Goal: Information Seeking & Learning: Learn about a topic

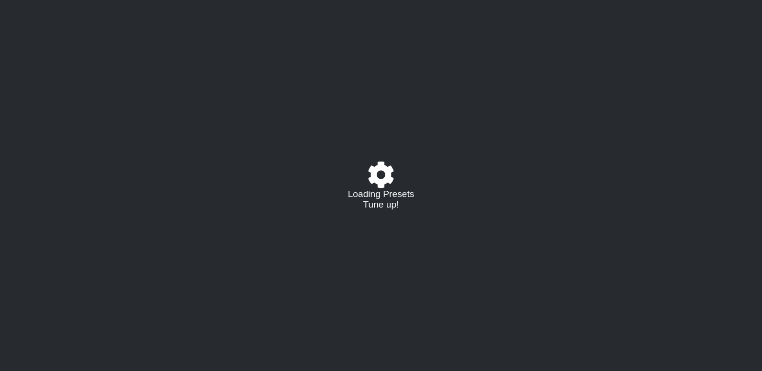
select select "/02VGM8YN"
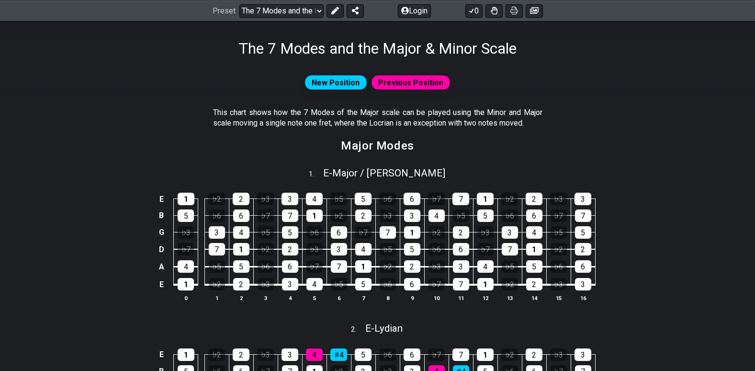
scroll to position [192, 0]
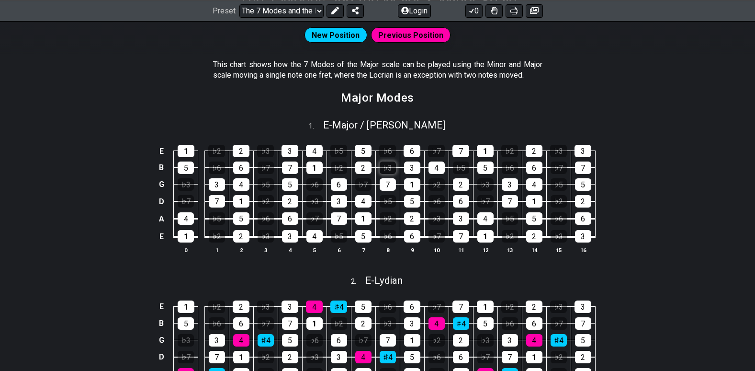
click at [391, 169] on div "♭3" at bounding box center [388, 167] width 16 height 12
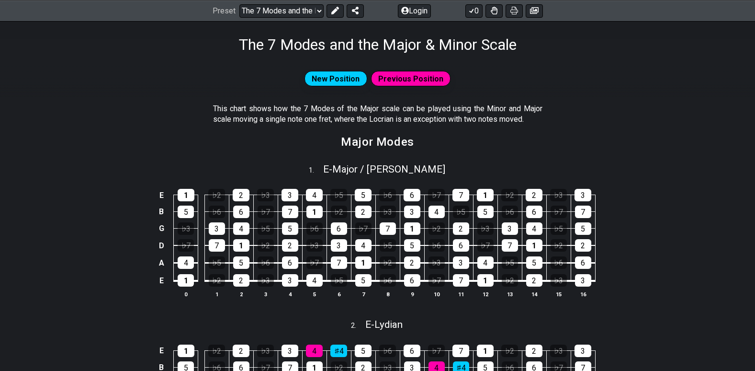
scroll to position [144, 0]
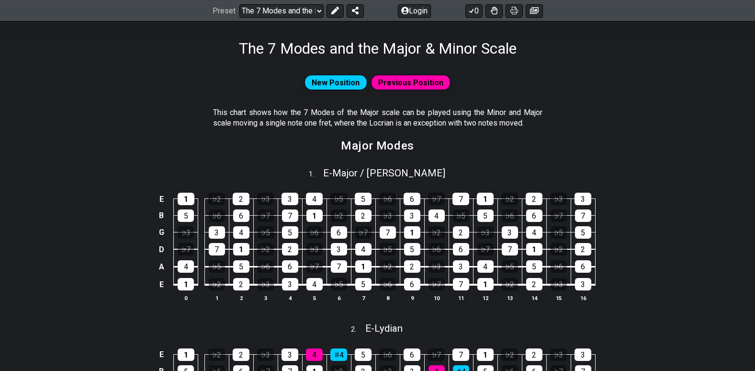
click at [421, 82] on span "Previous Position" at bounding box center [410, 83] width 65 height 14
click at [329, 84] on span "New Position" at bounding box center [336, 83] width 48 height 14
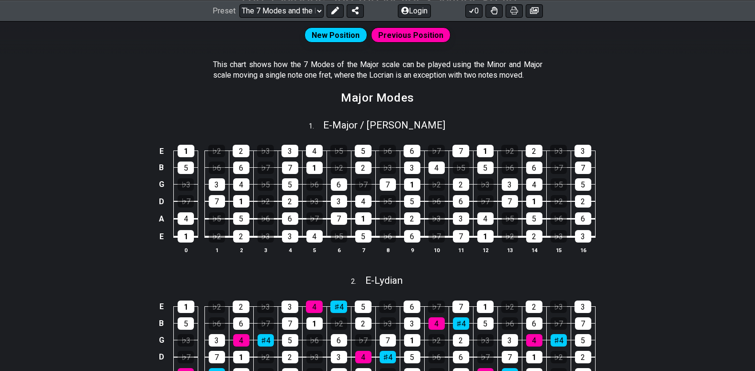
scroll to position [239, 0]
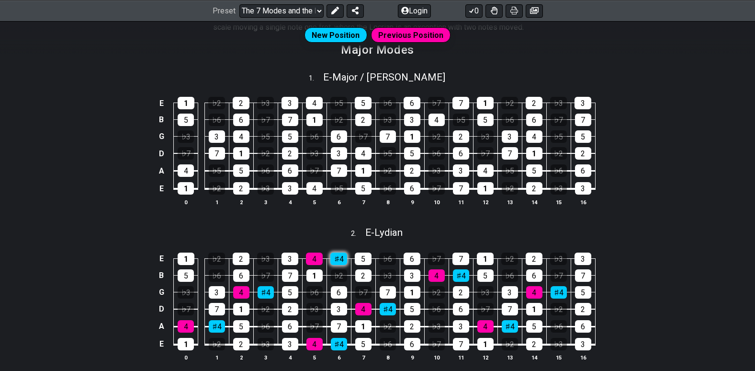
click at [340, 258] on div "♯4" at bounding box center [338, 258] width 17 height 12
click at [338, 258] on div "♯4" at bounding box center [338, 258] width 17 height 12
click at [394, 256] on div "♭6" at bounding box center [387, 258] width 17 height 12
click at [392, 255] on div "♭6" at bounding box center [387, 258] width 17 height 12
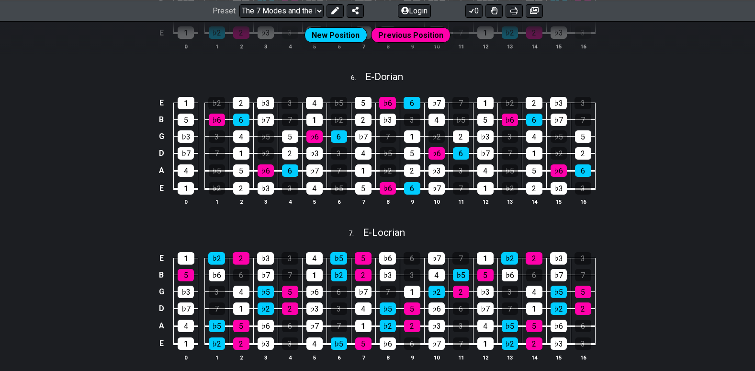
scroll to position [988, 0]
